Goal: Task Accomplishment & Management: Manage account settings

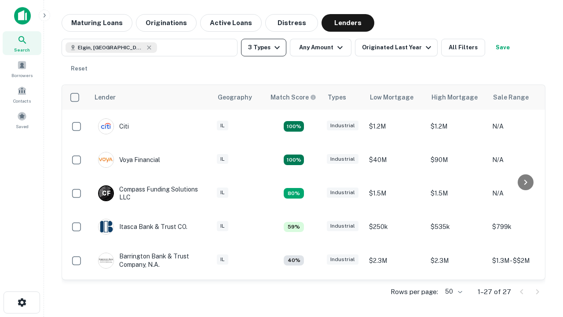
click at [264, 48] on button "3 Types" at bounding box center [263, 48] width 45 height 18
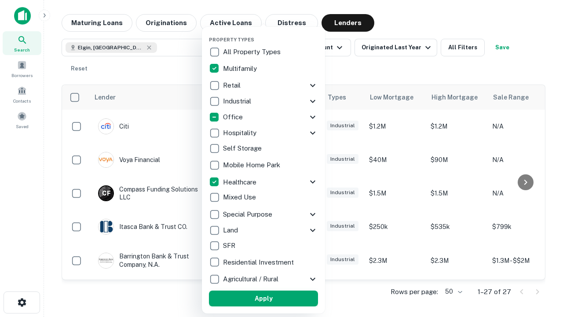
click at [264, 298] on button "Apply" at bounding box center [263, 299] width 109 height 16
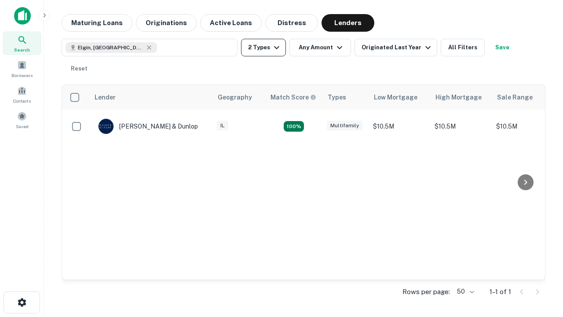
click at [264, 48] on button "2 Types" at bounding box center [263, 48] width 45 height 18
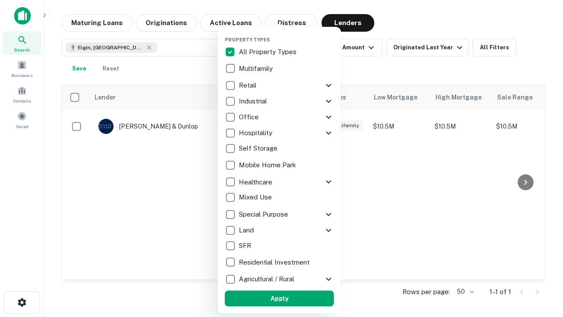
click at [279, 298] on button "Apply" at bounding box center [279, 299] width 109 height 16
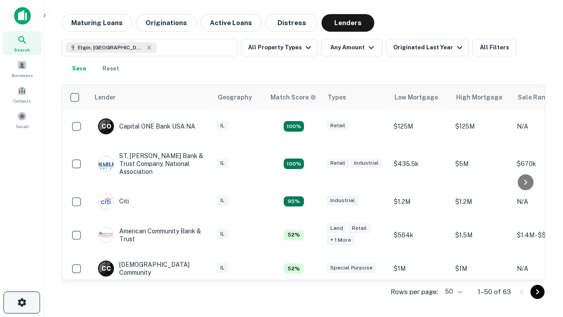
click at [22, 302] on icon "button" at bounding box center [22, 302] width 11 height 11
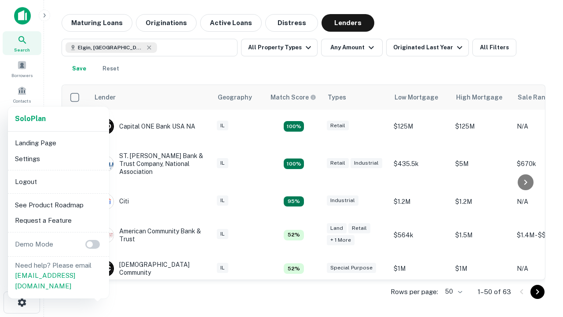
click at [58, 181] on li "Logout" at bounding box center [58, 182] width 94 height 16
